Goal: Transaction & Acquisition: Purchase product/service

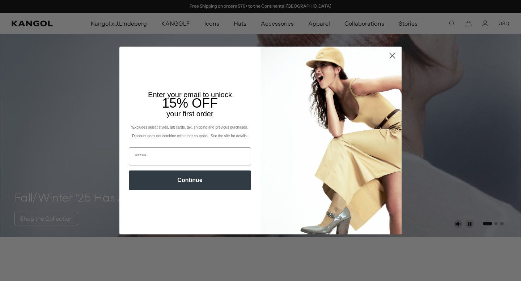
click at [392, 56] on icon "Close dialog" at bounding box center [392, 55] width 5 height 5
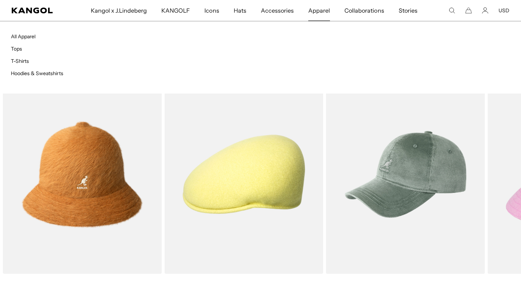
scroll to position [0, 149]
click at [320, 12] on span "Apparel" at bounding box center [319, 10] width 22 height 21
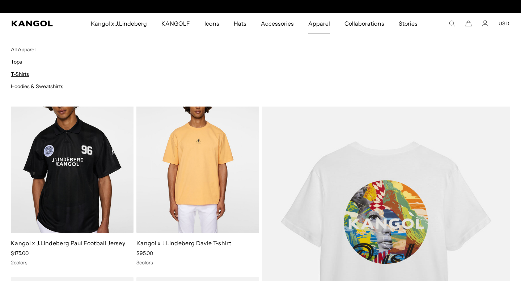
scroll to position [0, 149]
click at [21, 72] on link "T-Shirts" at bounding box center [20, 74] width 18 height 7
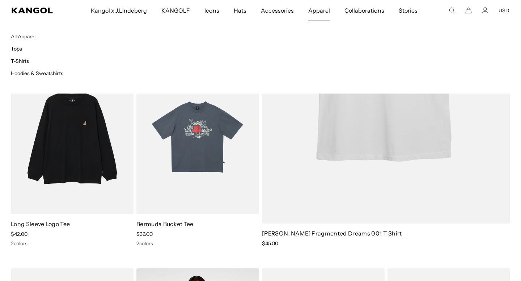
click at [18, 50] on link "Tops" at bounding box center [16, 49] width 11 height 7
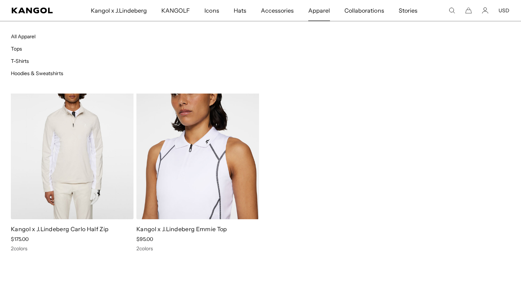
scroll to position [0, 149]
click at [52, 73] on link "Hoodies & Sweatshirts" at bounding box center [37, 73] width 52 height 7
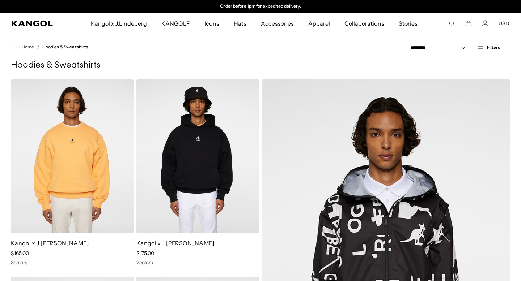
click at [226, 165] on img at bounding box center [197, 157] width 123 height 154
